Goal: Find specific page/section: Find specific page/section

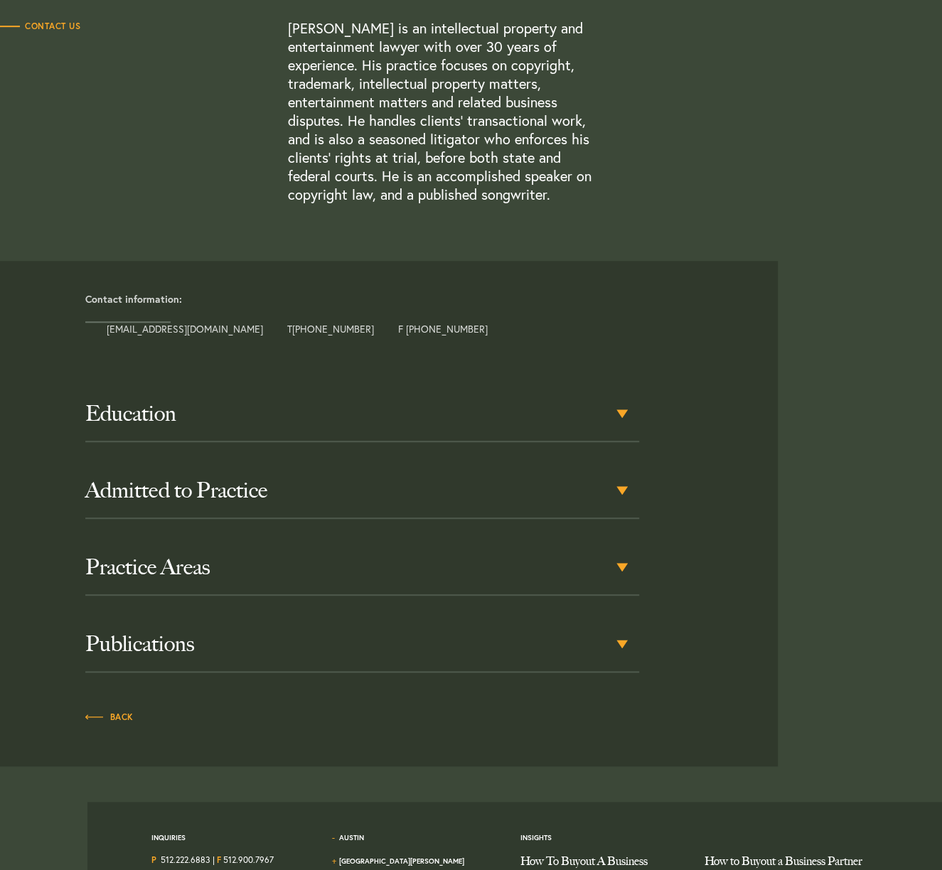
scroll to position [498, 0]
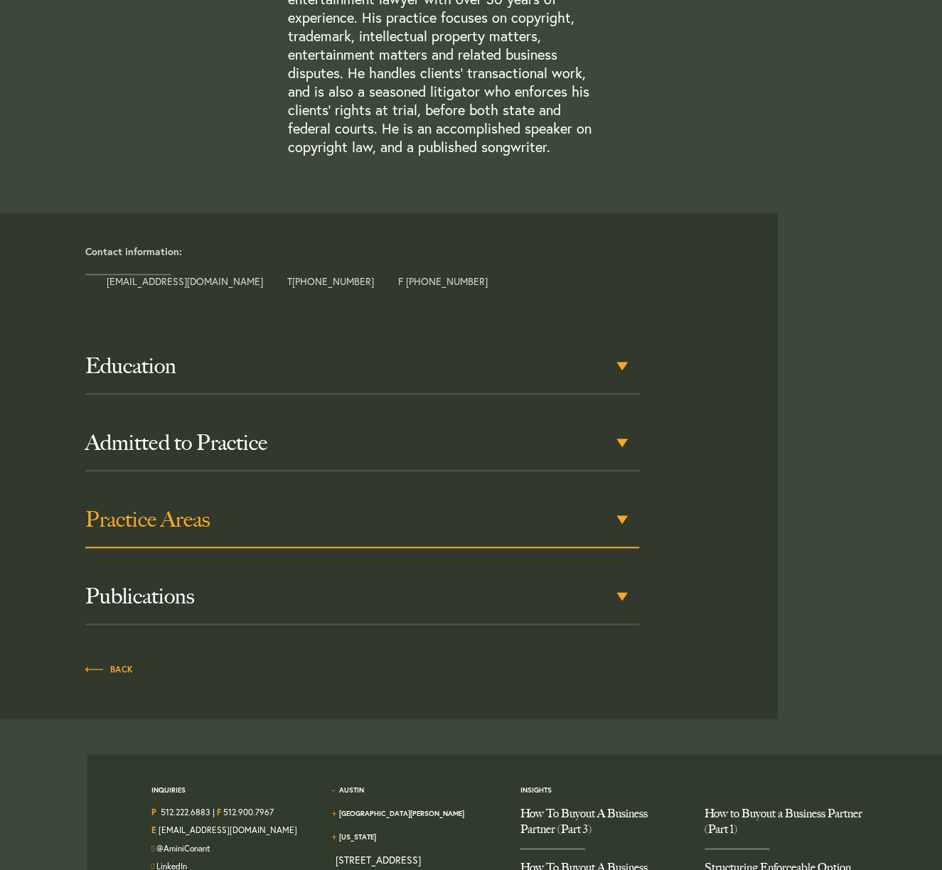
click at [620, 517] on div "Practice Areas" at bounding box center [362, 520] width 554 height 55
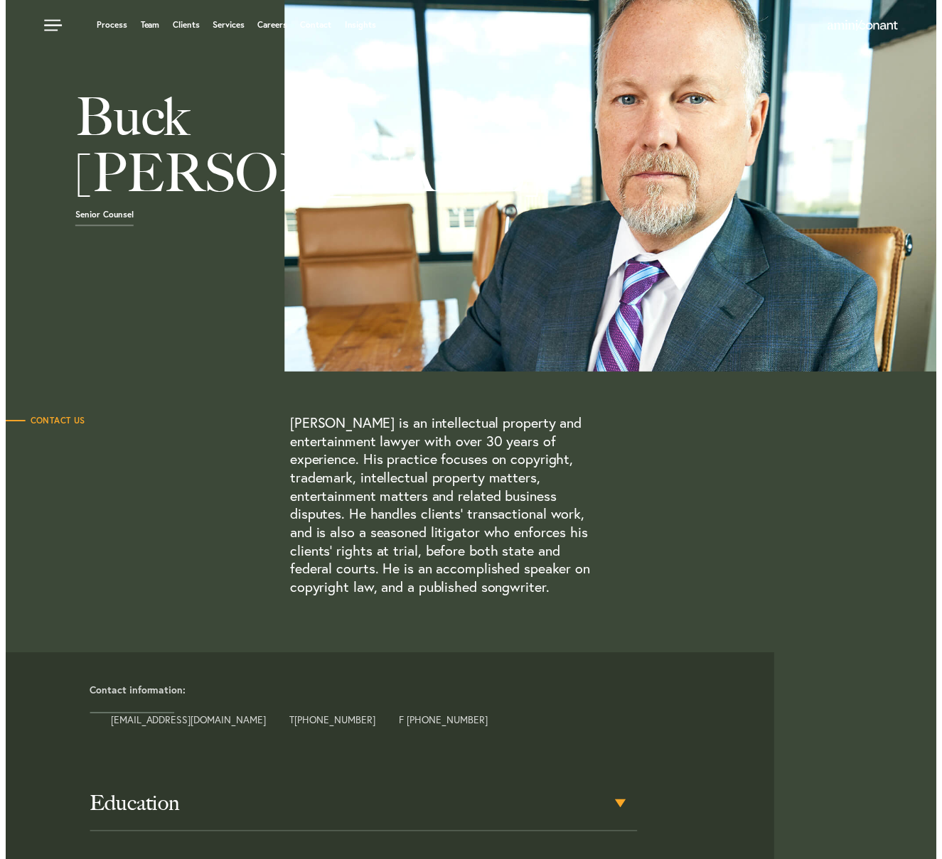
scroll to position [0, 0]
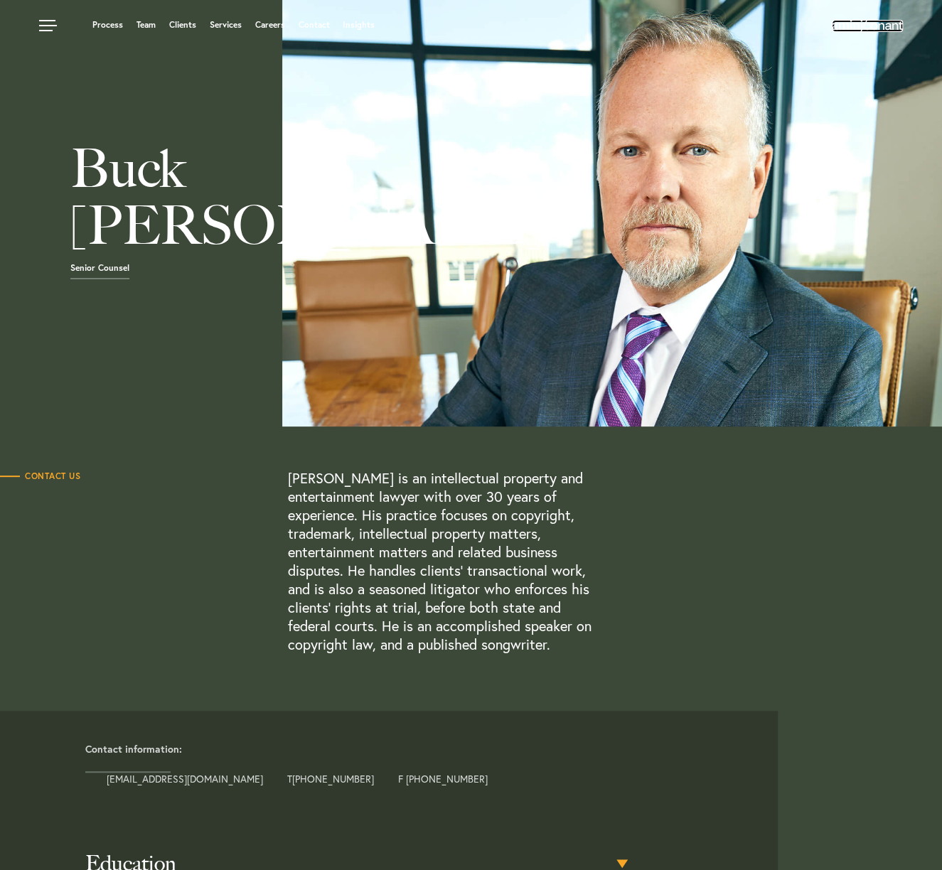
click at [887, 27] on img at bounding box center [867, 25] width 71 height 11
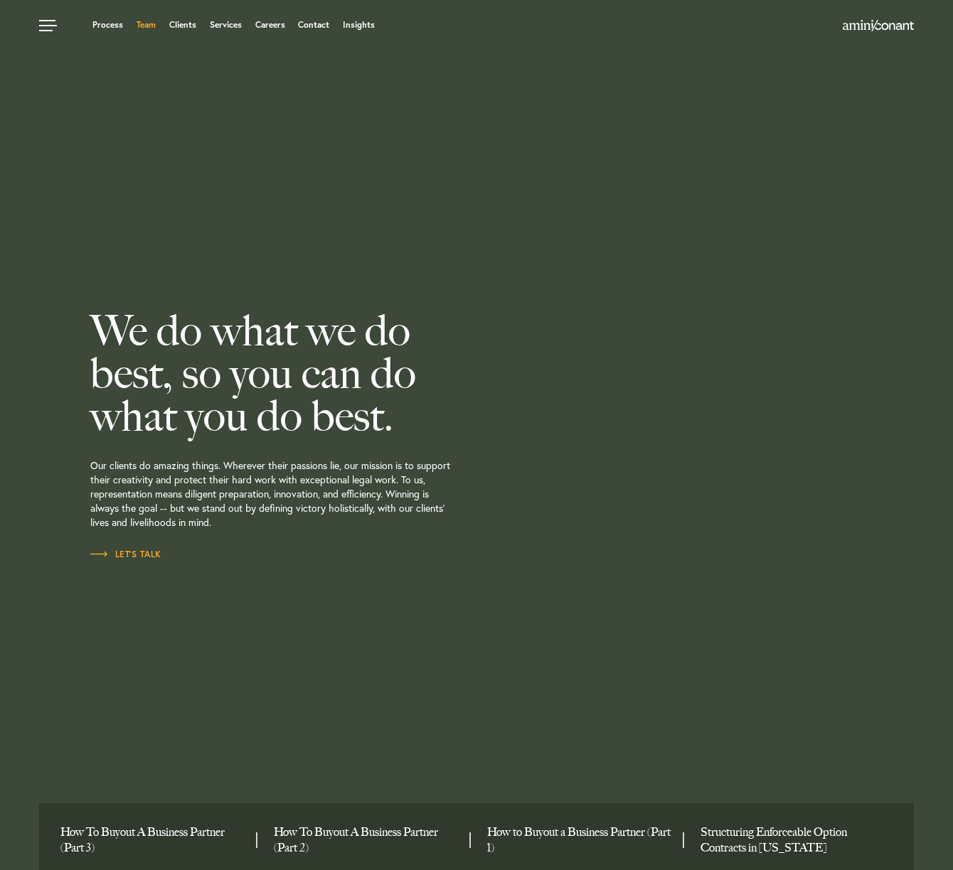
click at [145, 25] on link "Team" at bounding box center [145, 25] width 19 height 9
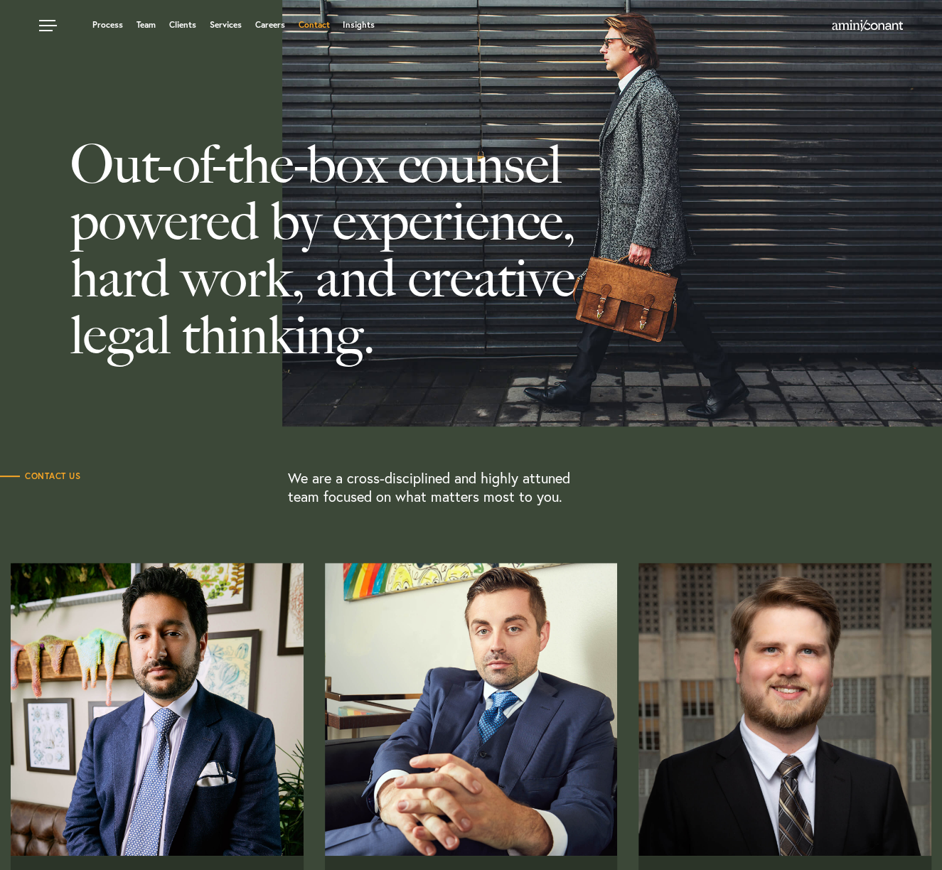
click at [311, 26] on link "Contact" at bounding box center [313, 25] width 31 height 9
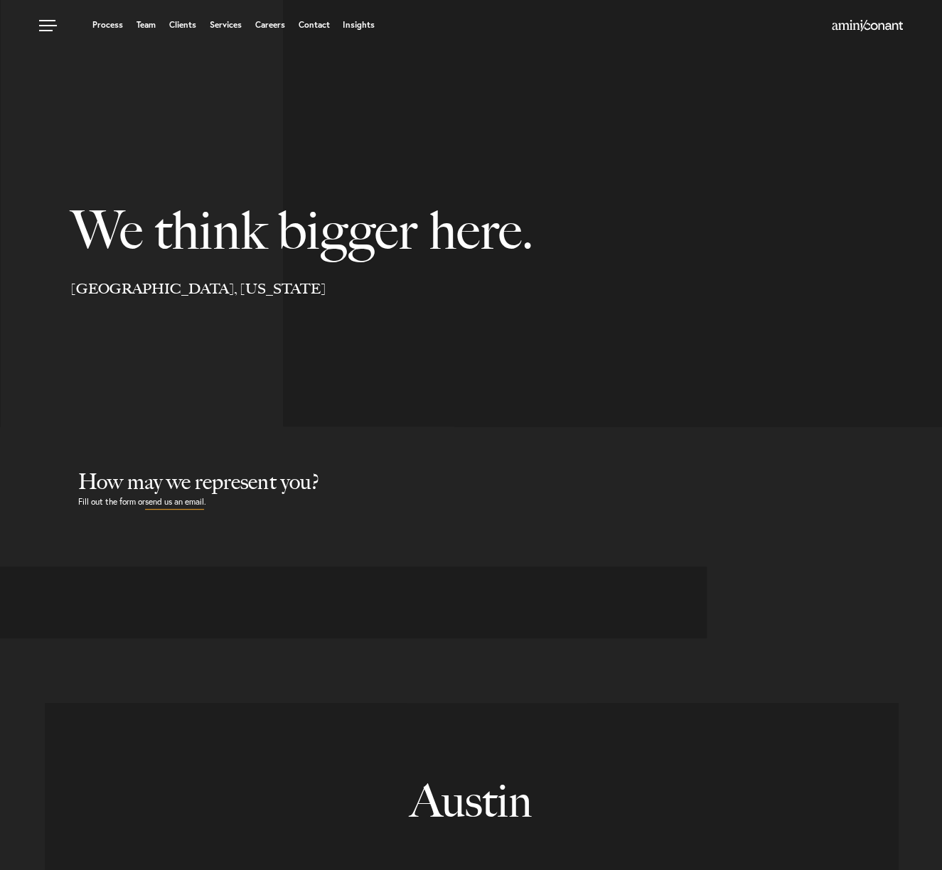
select select "Austin"
select select "Business and Civil Litigation"
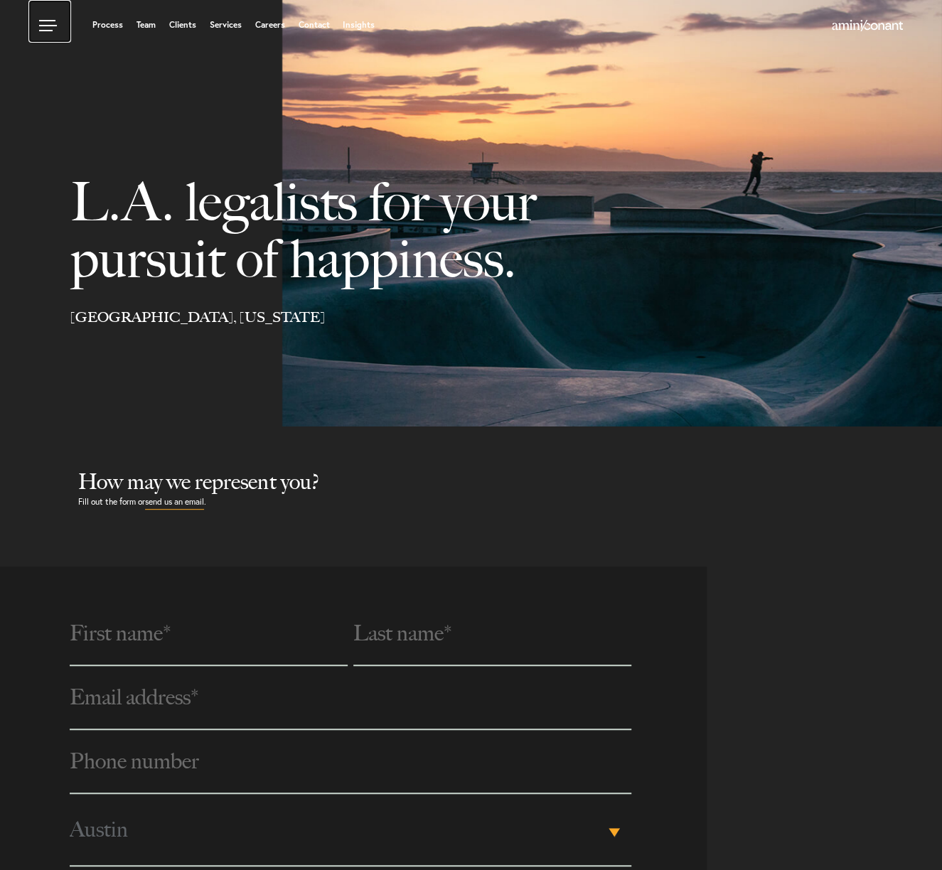
click at [46, 26] on link at bounding box center [49, 21] width 43 height 43
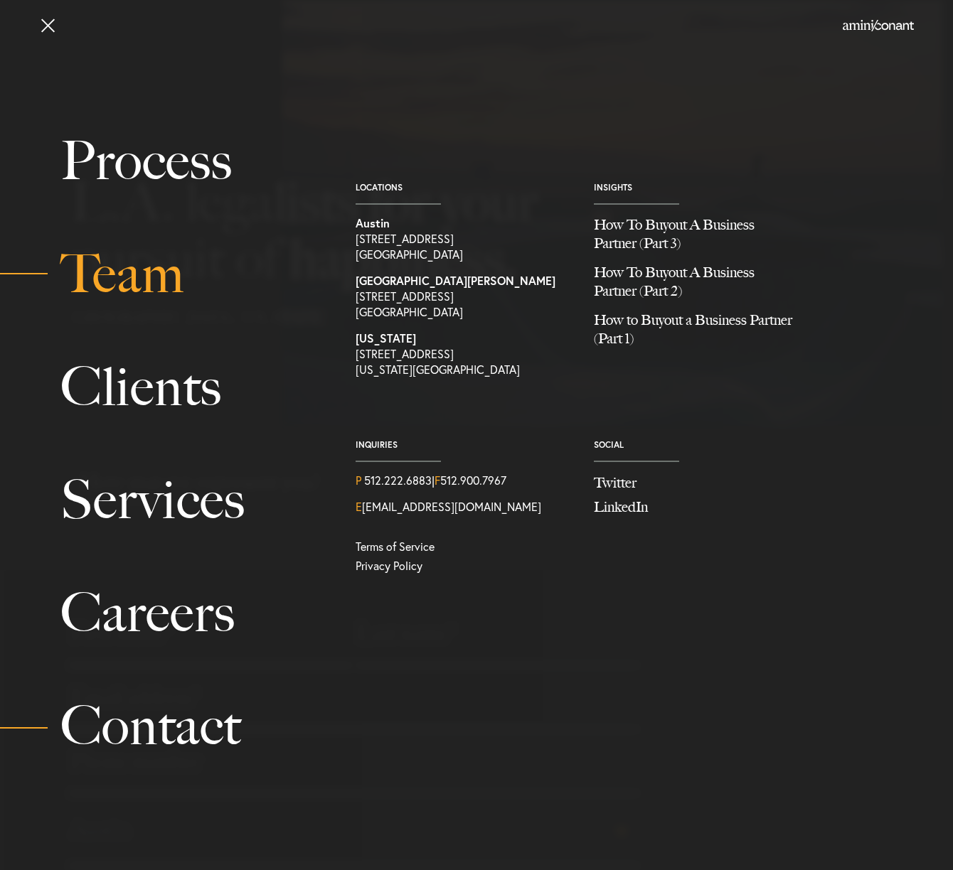
click at [127, 269] on link "Team" at bounding box center [191, 274] width 263 height 113
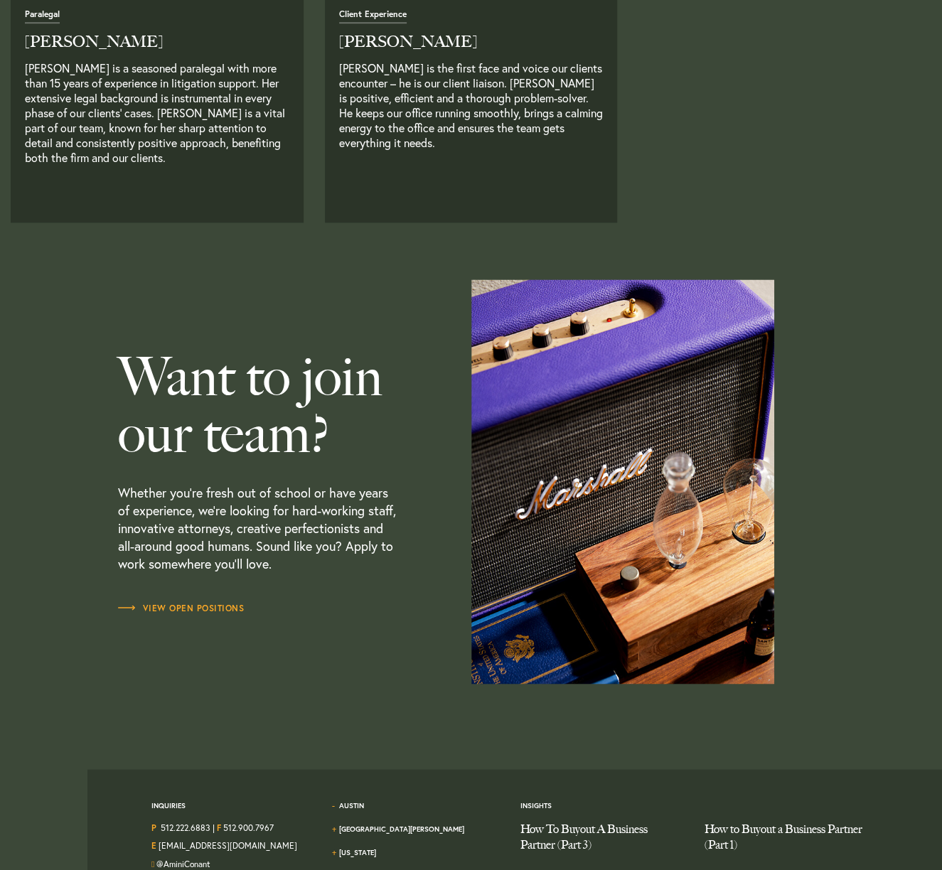
scroll to position [3832, 0]
